Goal: Transaction & Acquisition: Purchase product/service

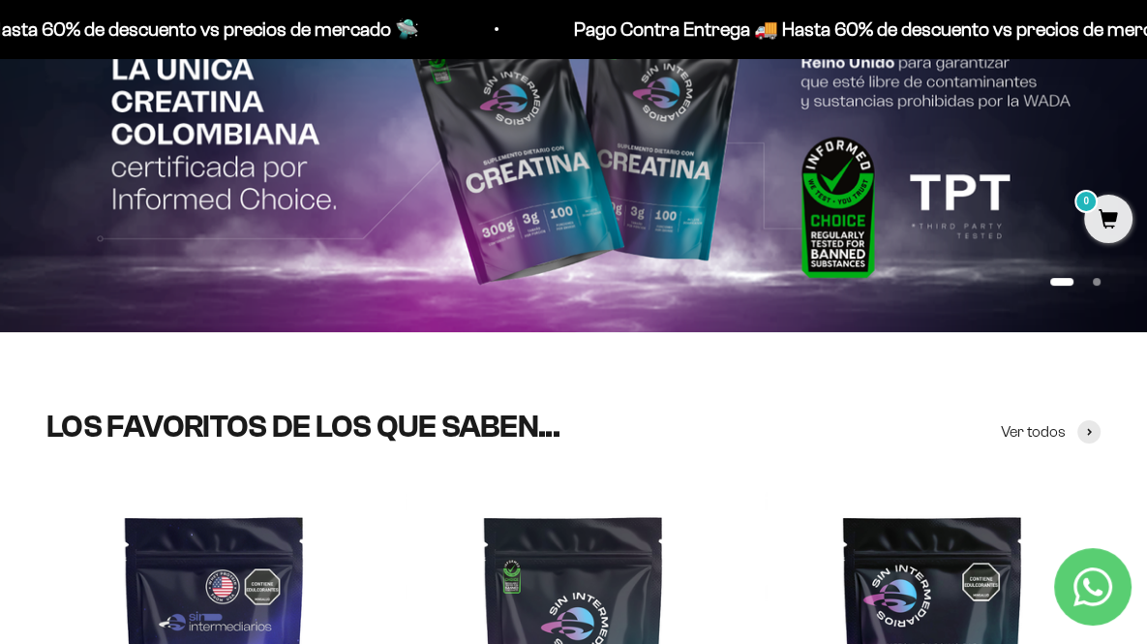
scroll to position [245, 0]
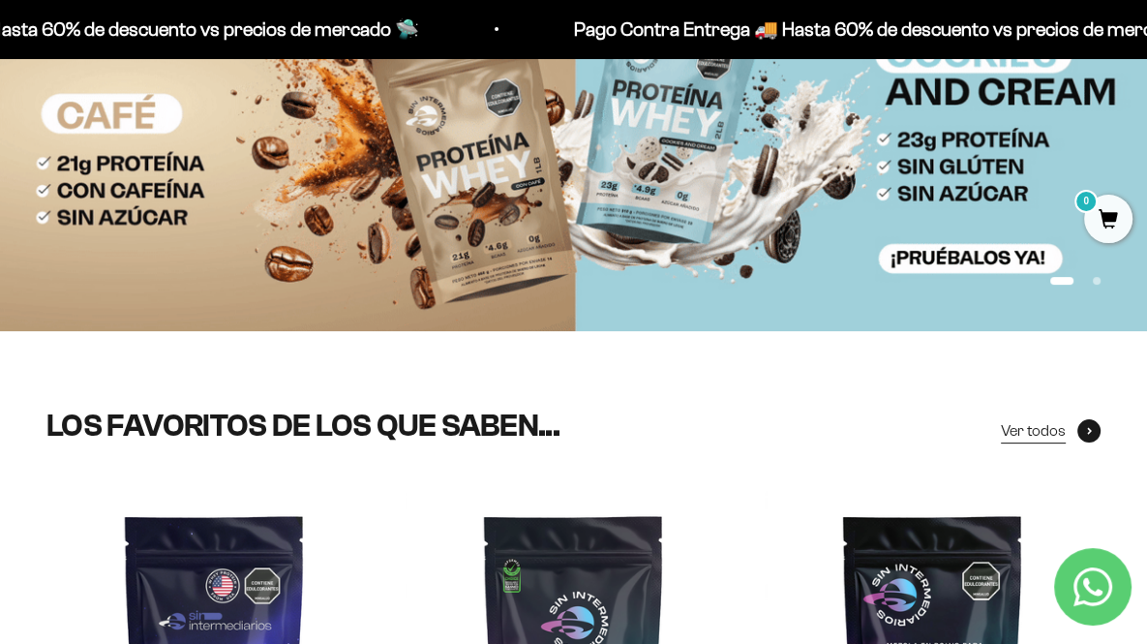
click at [1083, 437] on span at bounding box center [1088, 430] width 23 height 23
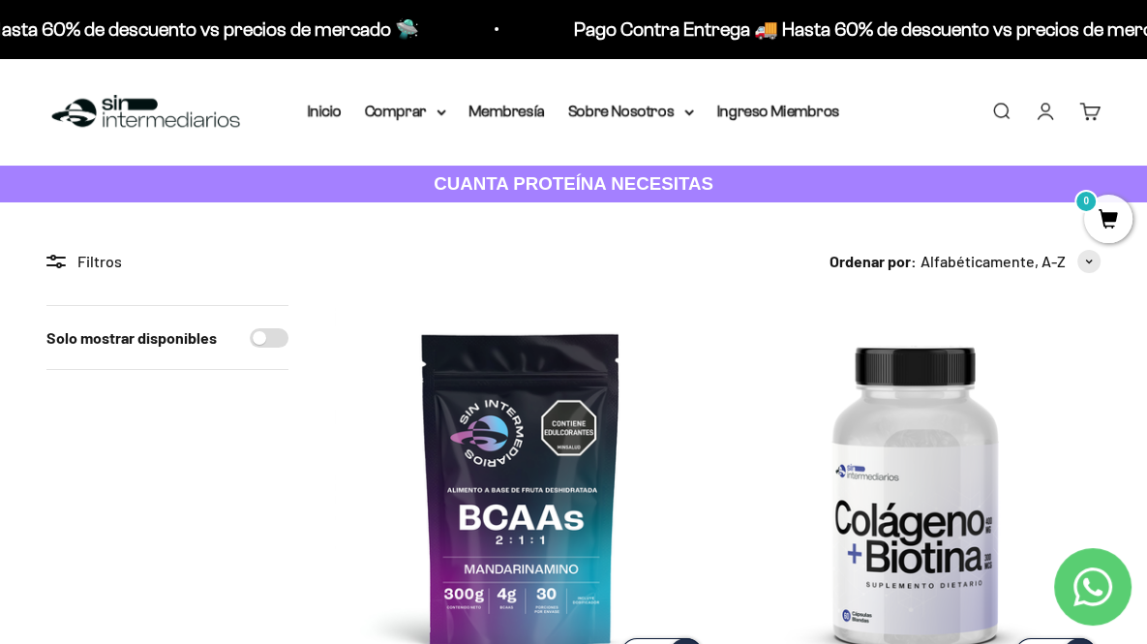
click at [990, 109] on link "Buscar" at bounding box center [1000, 111] width 21 height 21
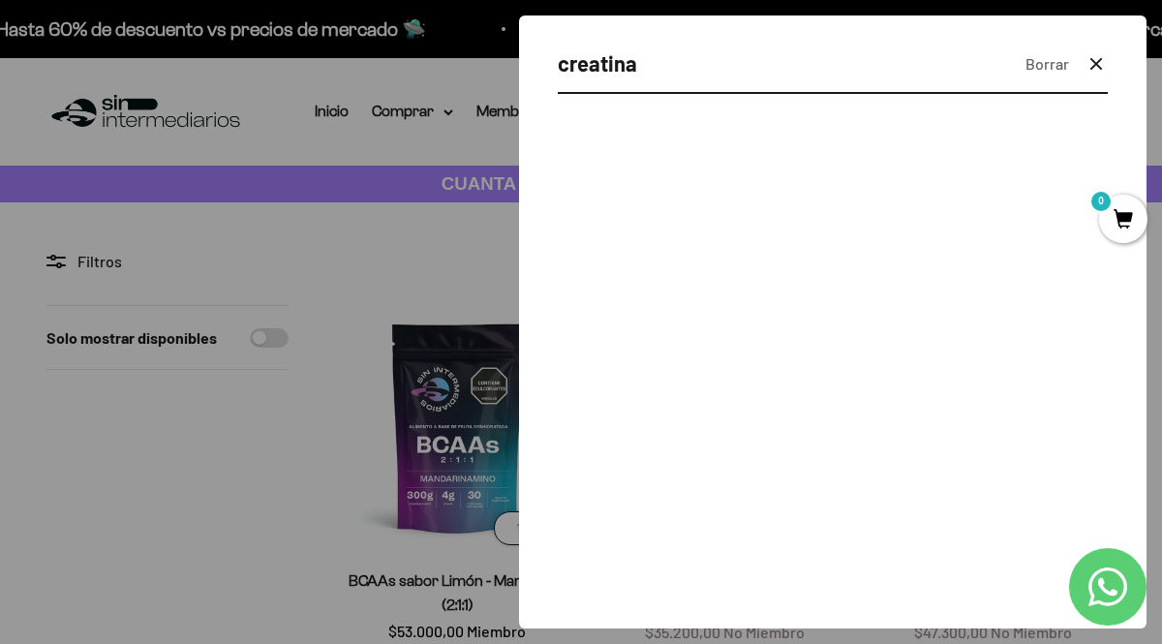
type input "creatina"
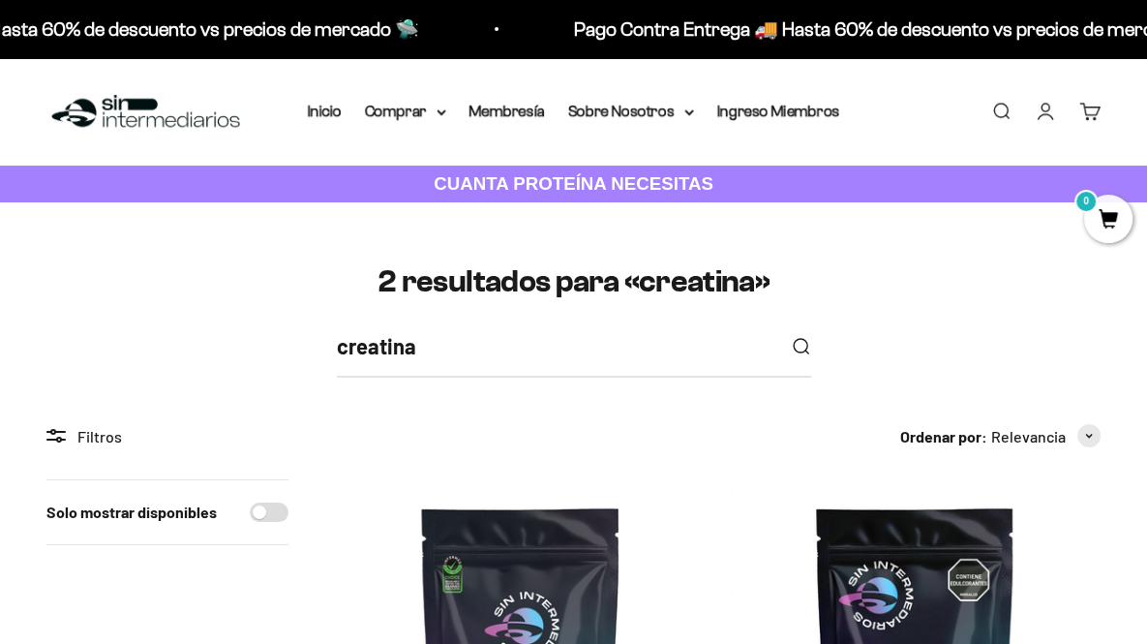
scroll to position [257, 0]
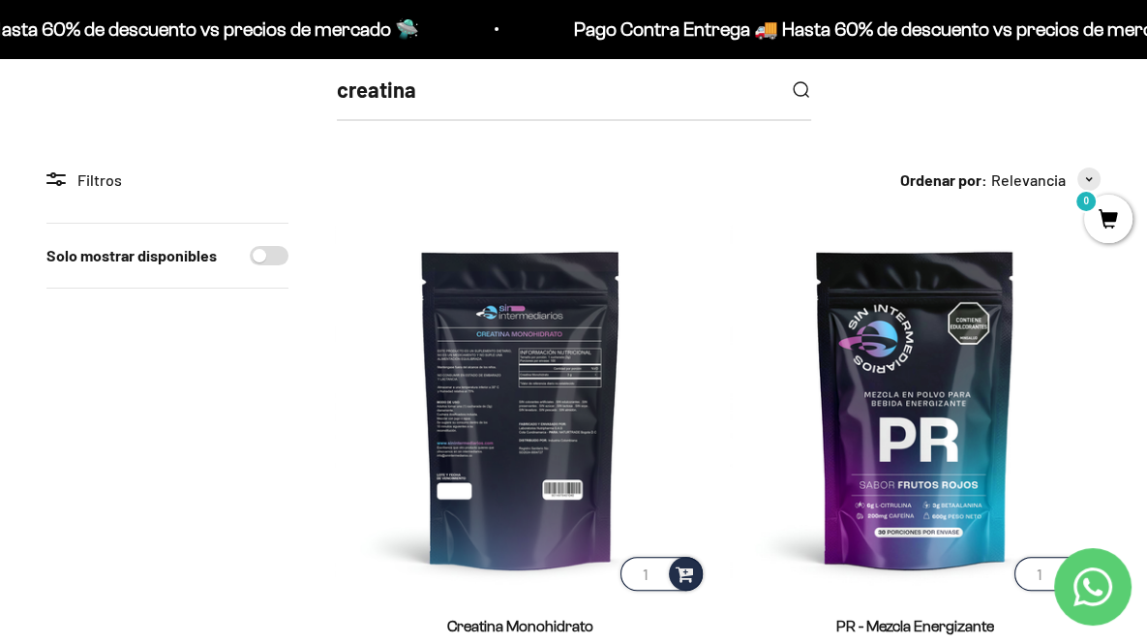
click at [438, 346] on img at bounding box center [521, 409] width 372 height 372
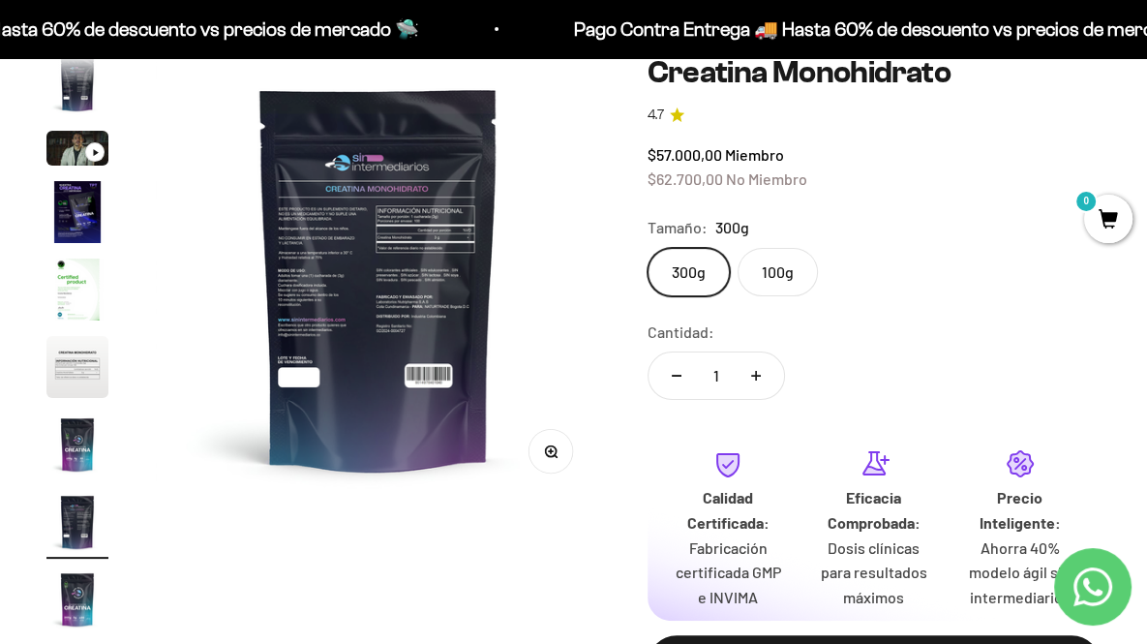
scroll to position [26, 0]
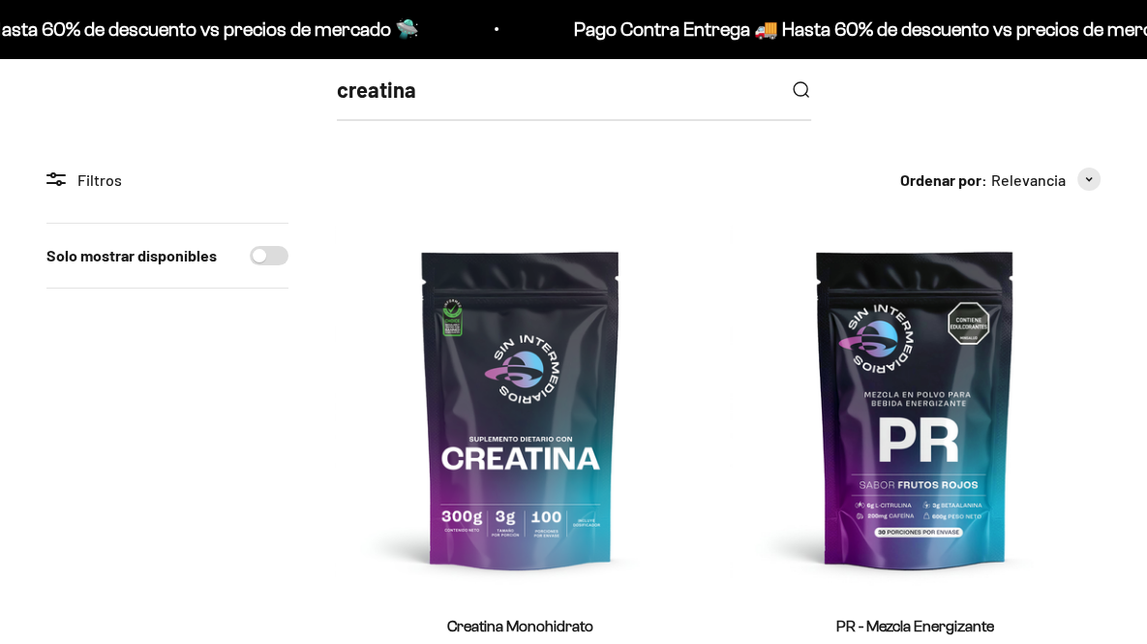
scroll to position [257, 0]
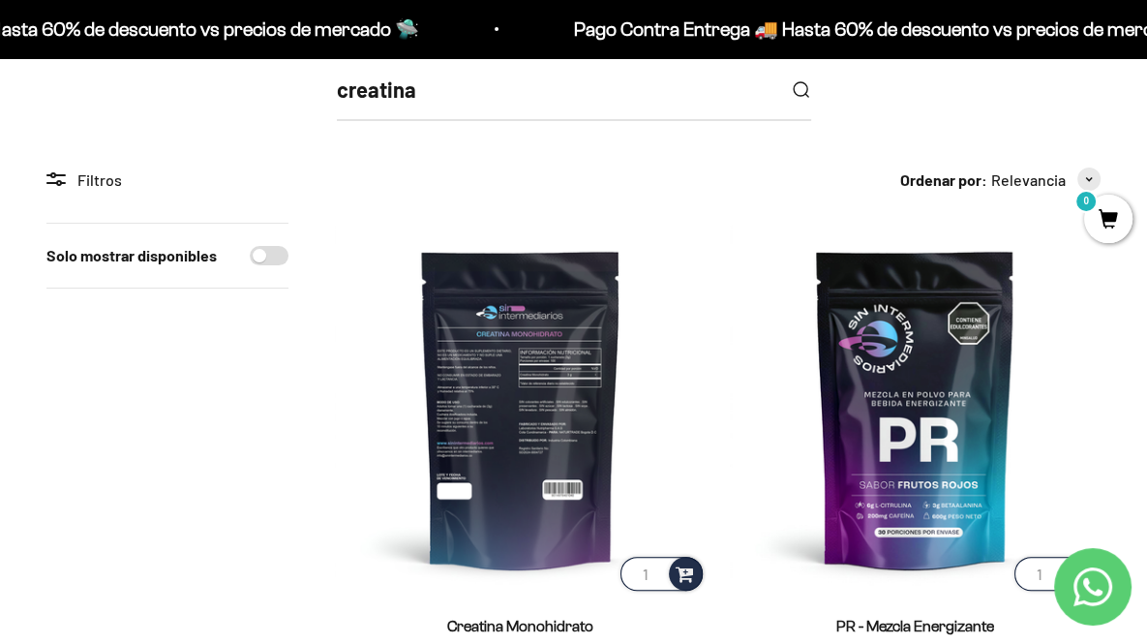
click at [454, 340] on img at bounding box center [521, 409] width 372 height 372
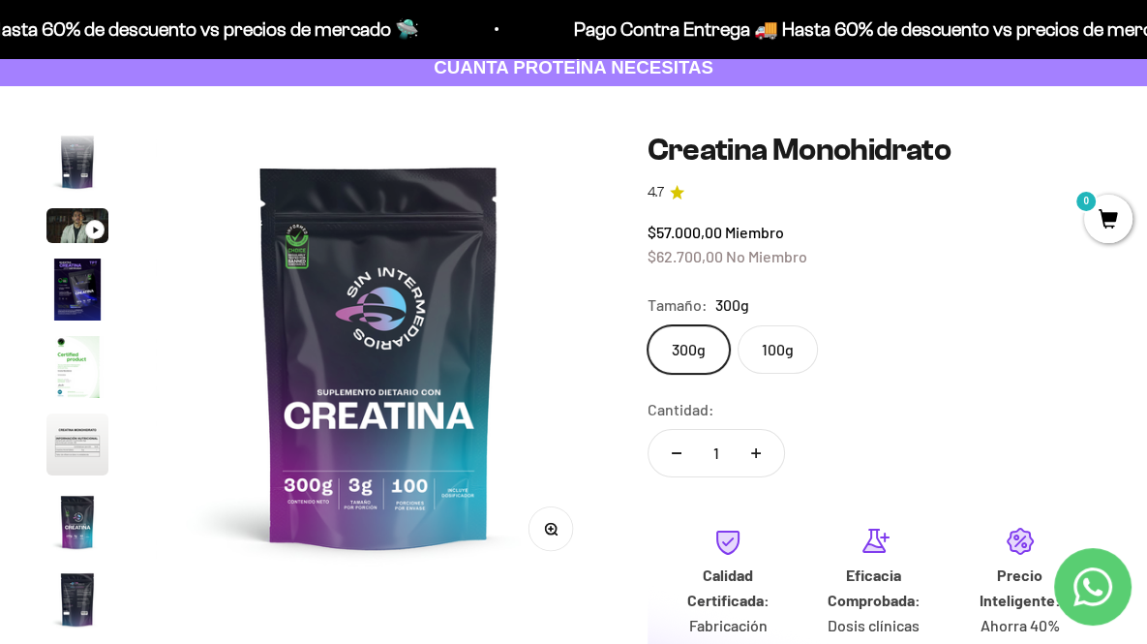
scroll to position [117, 0]
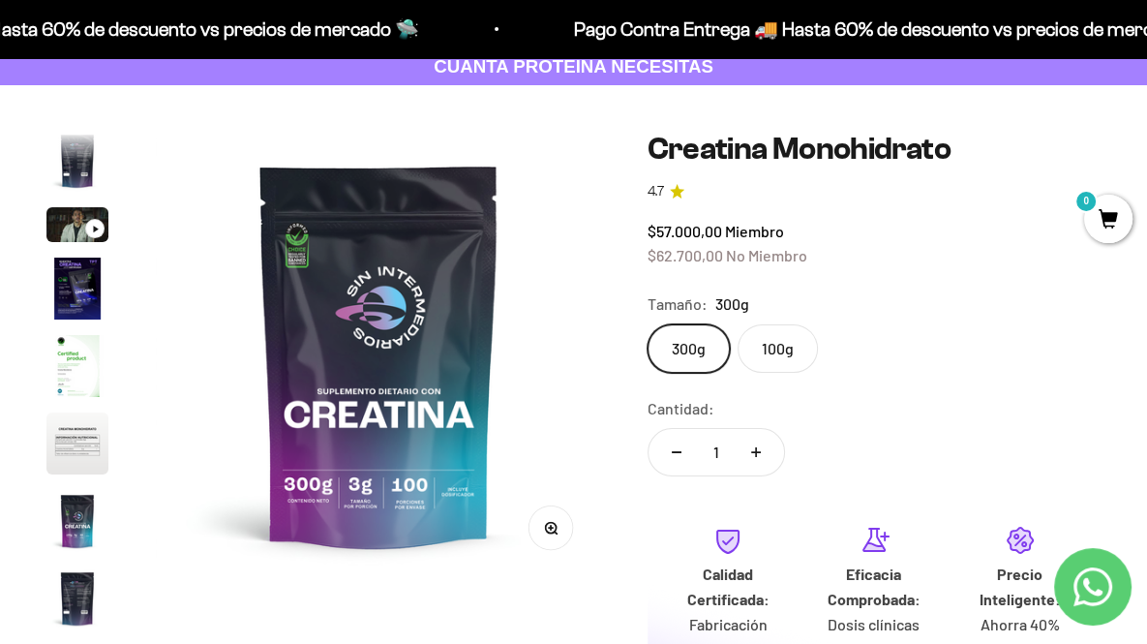
click at [770, 357] on label "100g" at bounding box center [778, 348] width 80 height 48
click at [648, 324] on input "100g" at bounding box center [647, 323] width 1 height 1
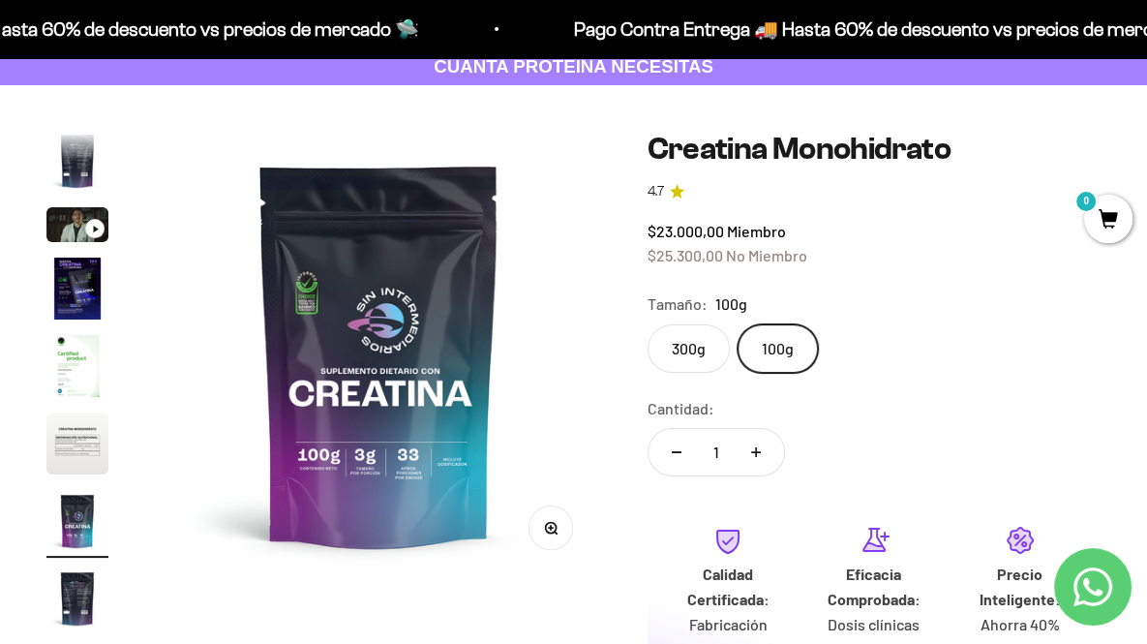
click at [676, 349] on label "300g" at bounding box center [689, 348] width 82 height 48
click at [648, 324] on input "300g" at bounding box center [647, 323] width 1 height 1
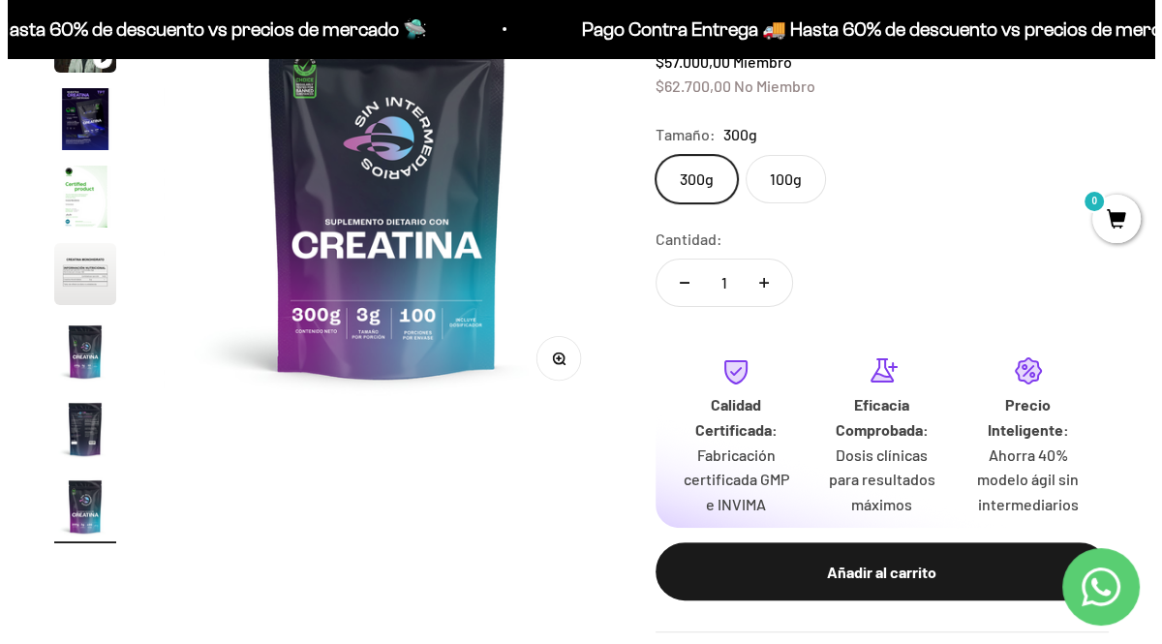
scroll to position [292, 0]
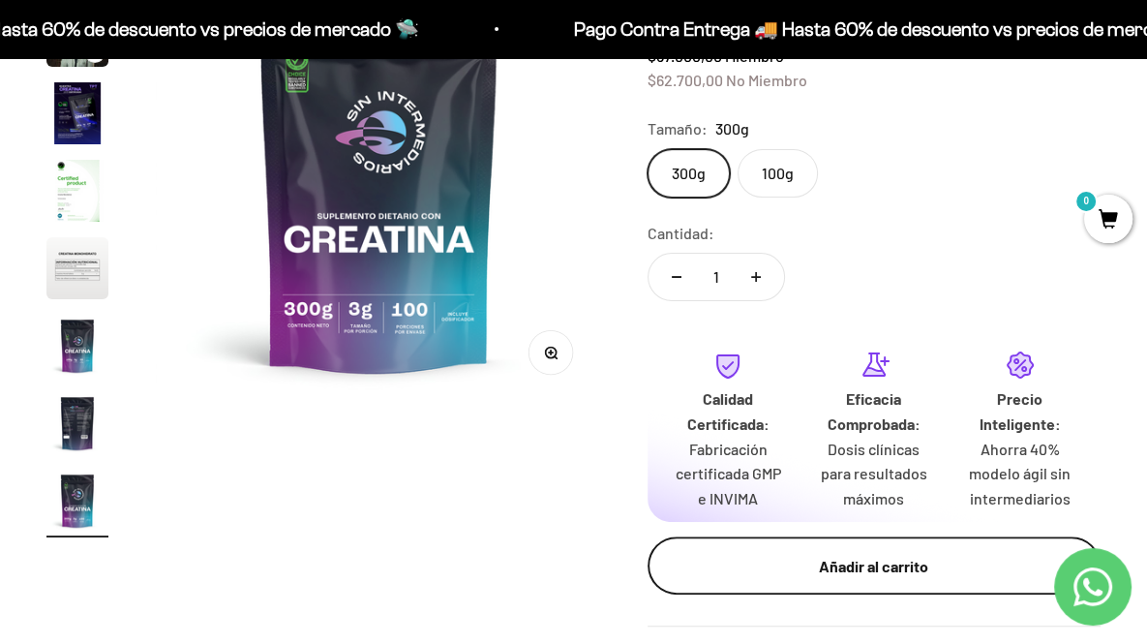
click at [832, 558] on div "Añadir al carrito" at bounding box center [874, 566] width 376 height 25
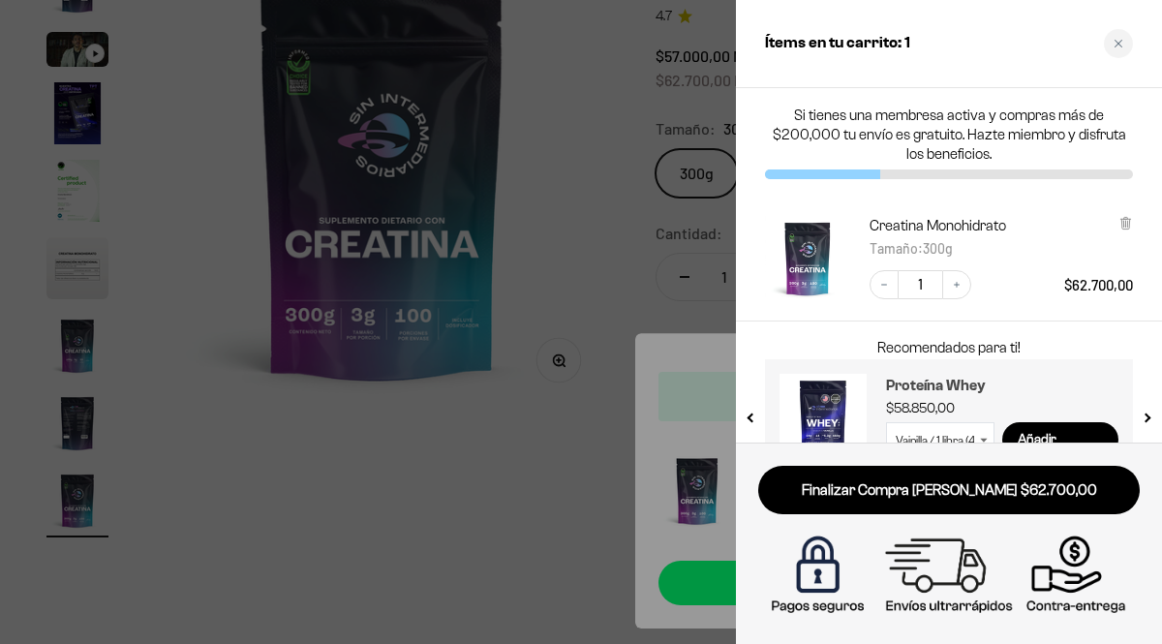
scroll to position [46, 0]
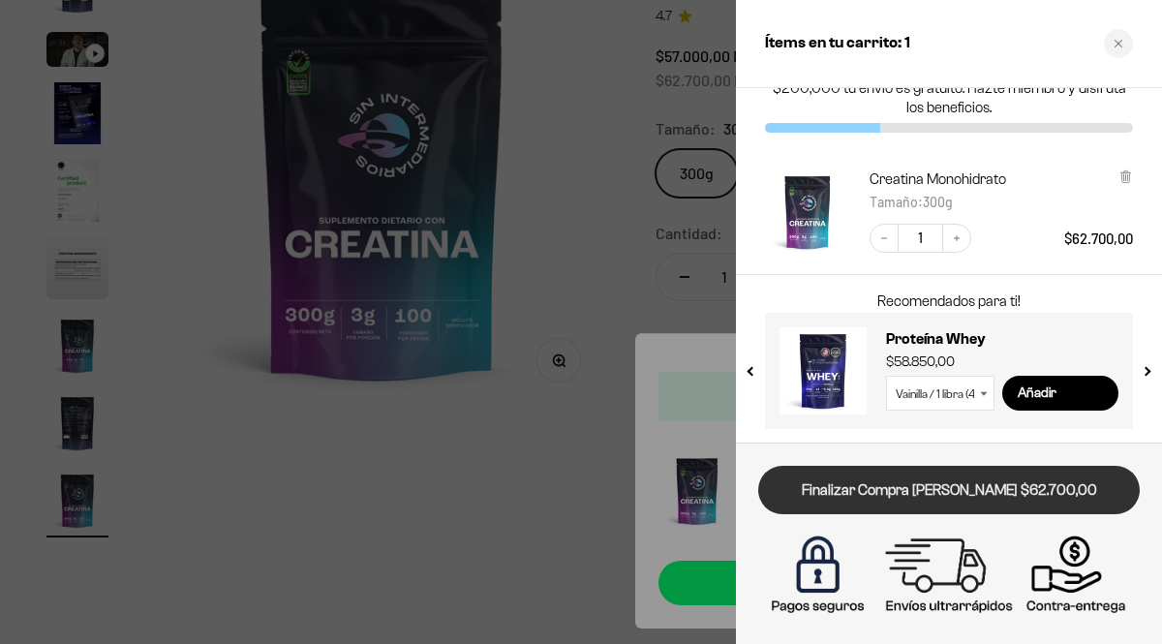
click at [994, 488] on link "Finalizar Compra Segura $62.700,00" at bounding box center [948, 490] width 381 height 49
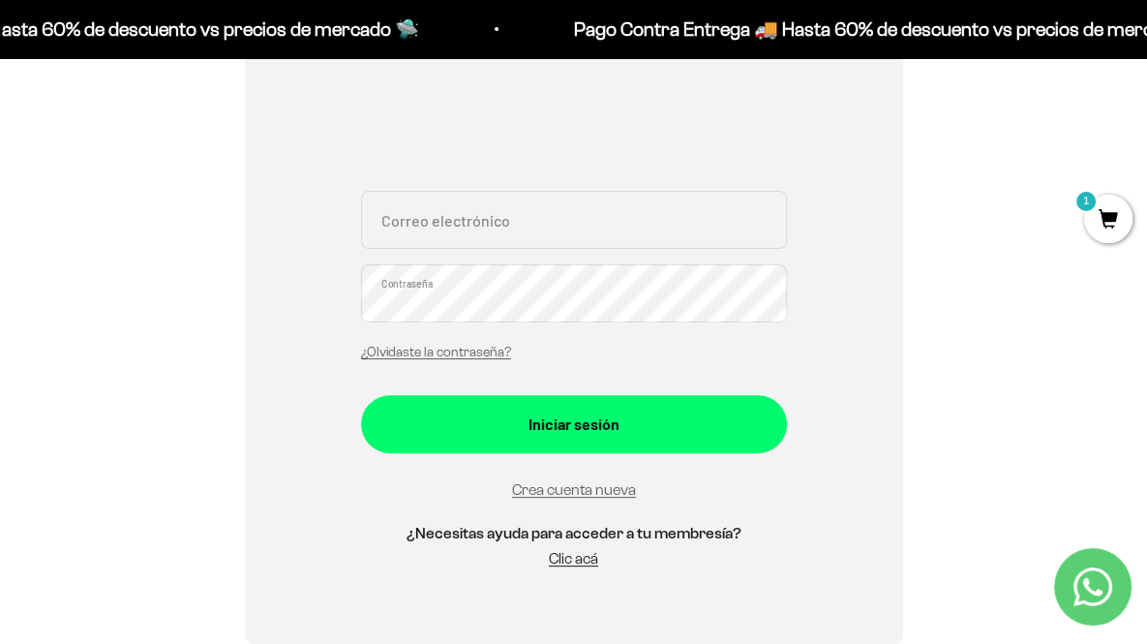
scroll to position [339, 0]
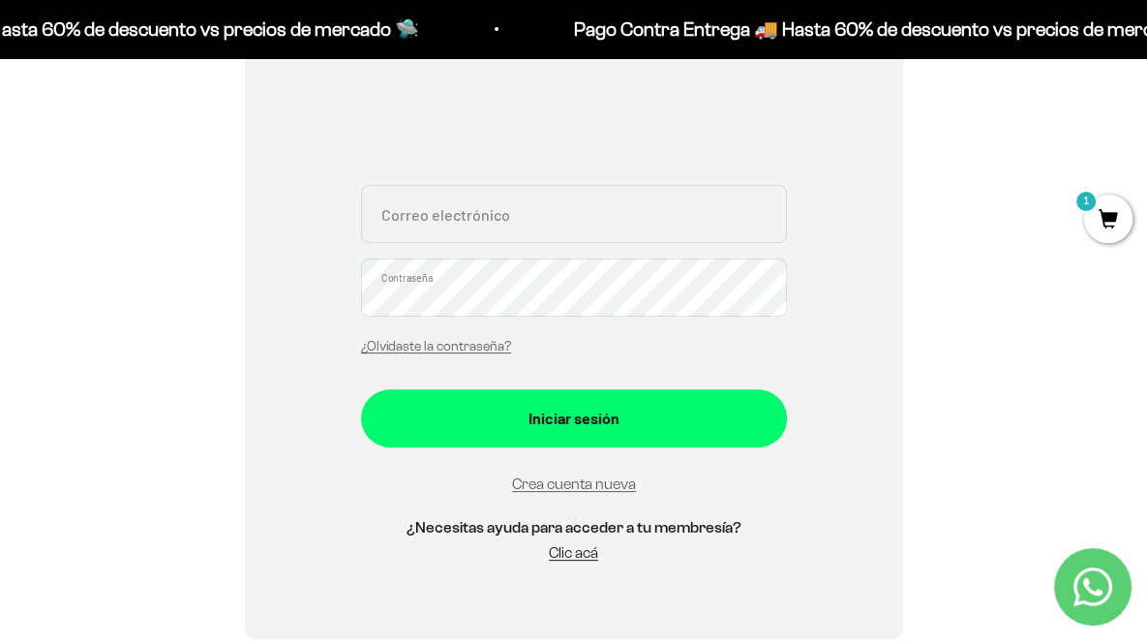
click at [595, 233] on input "Correo electrónico" at bounding box center [574, 214] width 426 height 58
type input "ojsuarezbe@gmail.com"
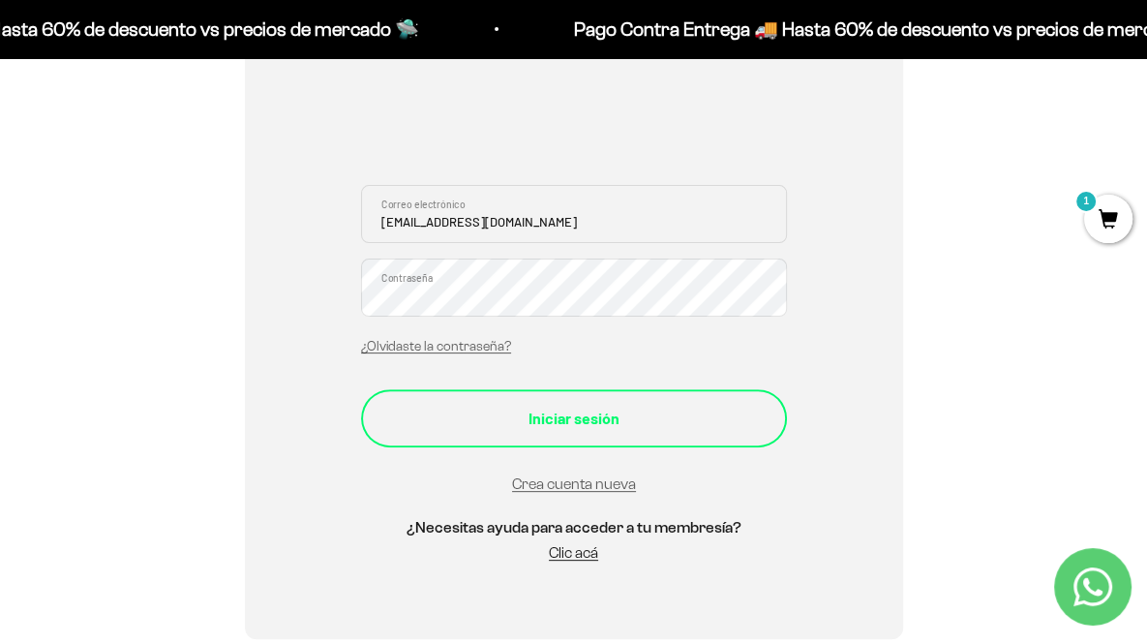
click at [582, 414] on div "Iniciar sesión" at bounding box center [574, 418] width 348 height 25
